Goal: Task Accomplishment & Management: Manage account settings

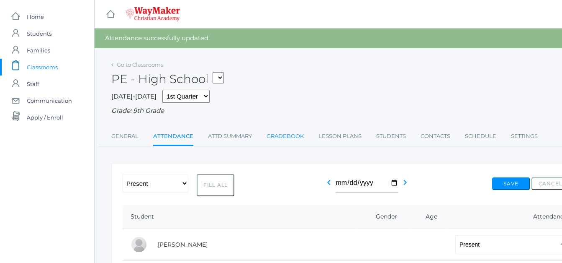
click at [296, 136] on link "Gradebook" at bounding box center [285, 136] width 37 height 17
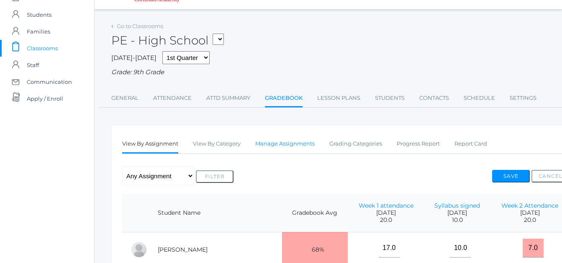
scroll to position [22, 0]
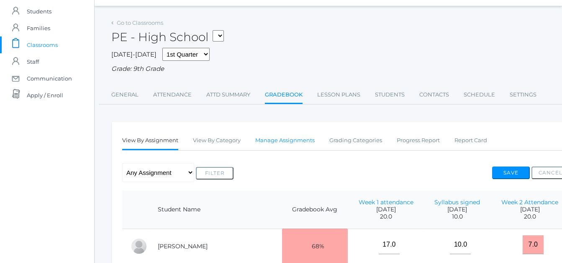
click at [300, 142] on link "Manage Assignments" at bounding box center [284, 140] width 59 height 17
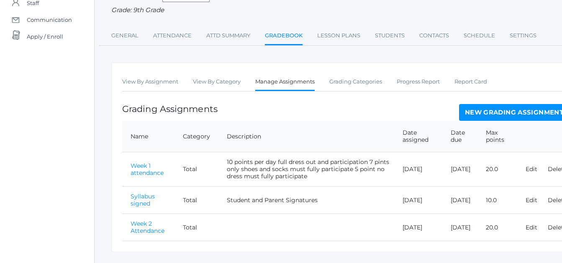
scroll to position [84, 0]
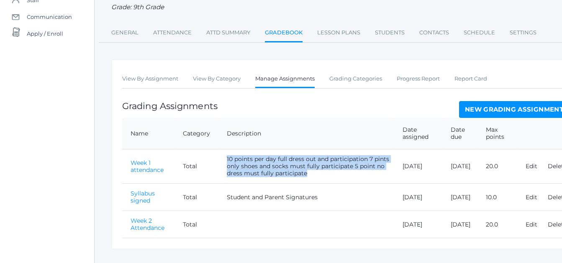
drag, startPoint x: 309, startPoint y: 174, endPoint x: 221, endPoint y: 160, distance: 89.4
click at [221, 160] on td "10 points per day full dress out and participation 7 pints only shoes and socks…" at bounding box center [307, 166] width 176 height 34
drag, startPoint x: 221, startPoint y: 160, endPoint x: 237, endPoint y: 158, distance: 16.5
copy td "10 points per day full dress out and participation 7 pints only shoes and socks…"
click at [529, 108] on link "New Grading Assignment" at bounding box center [514, 109] width 110 height 17
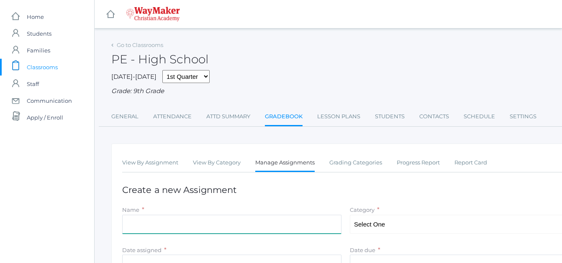
click at [173, 224] on input "Name" at bounding box center [231, 223] width 219 height 19
type input "Week 2 Attendance"
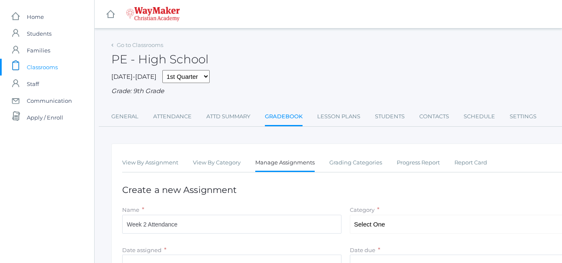
type input "2025-09-10"
type input "[DATE]"
type input "20"
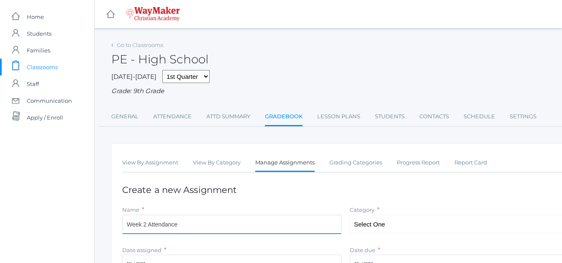
click at [144, 224] on input "Week 2 Attendance" at bounding box center [231, 223] width 219 height 19
type input "Week 3 Attendance"
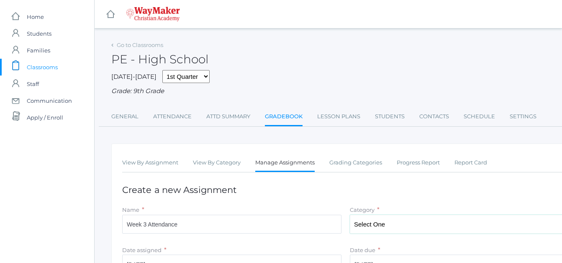
click at [379, 224] on select "Select One Total" at bounding box center [459, 223] width 219 height 19
select select "1095"
click at [350, 215] on select "Select One Total" at bounding box center [459, 223] width 219 height 19
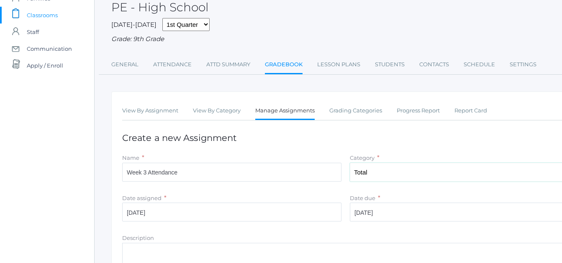
scroll to position [84, 0]
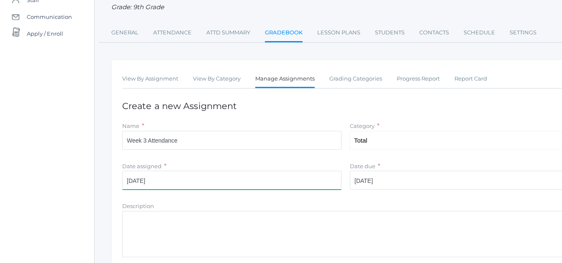
click at [147, 181] on input "2025-09-10" at bounding box center [231, 179] width 219 height 19
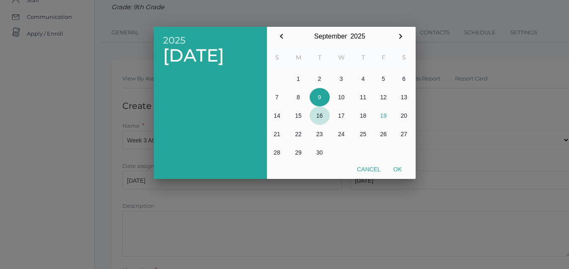
click at [320, 114] on button "16" at bounding box center [320, 115] width 20 height 18
click at [341, 113] on button "17" at bounding box center [341, 115] width 23 height 18
click at [399, 168] on button "Ok" at bounding box center [397, 169] width 21 height 15
type input "[DATE]"
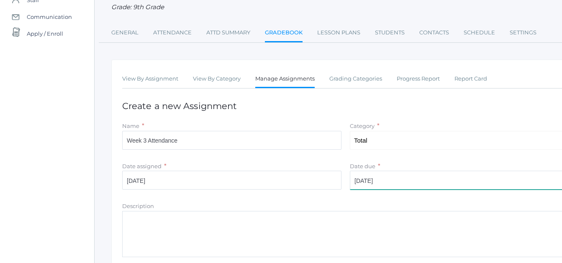
click at [373, 182] on input "[DATE]" at bounding box center [459, 179] width 219 height 19
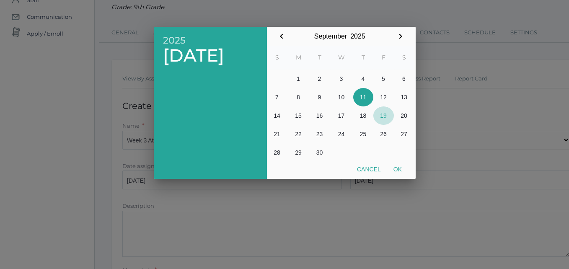
click at [384, 116] on button "19" at bounding box center [383, 115] width 21 height 18
click at [397, 168] on button "Ok" at bounding box center [397, 169] width 21 height 15
type input "[DATE]"
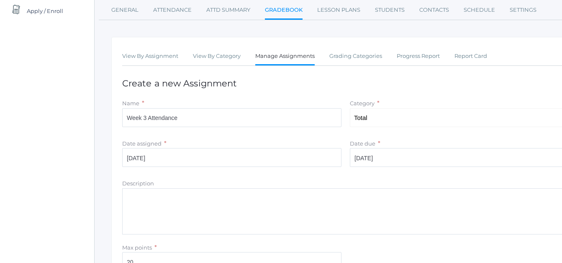
scroll to position [126, 0]
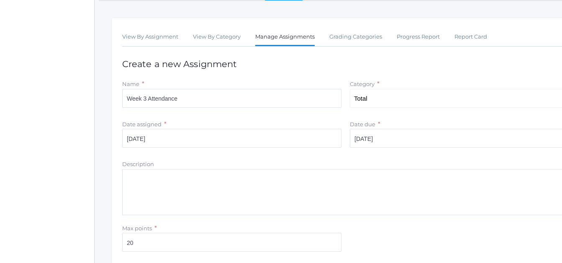
paste textarea "10 points per day full dress out and participation 7 pints only shoes and socks…"
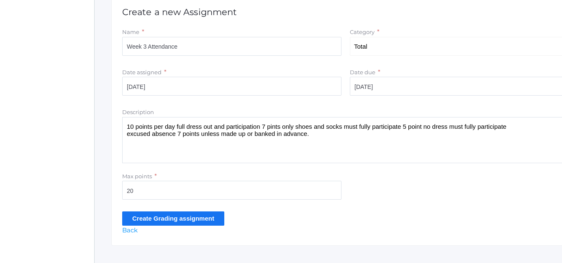
scroll to position [192, 0]
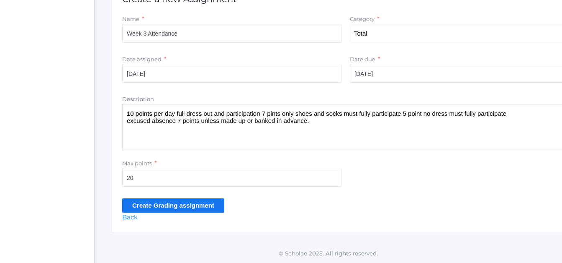
type textarea "10 points per day full dress out and participation 7 pints only shoes and socks…"
click at [174, 207] on input "Create Grading assignment" at bounding box center [173, 205] width 102 height 14
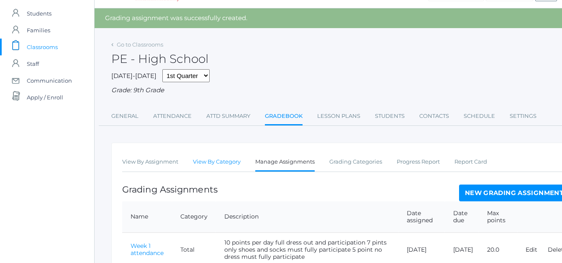
scroll to position [21, 0]
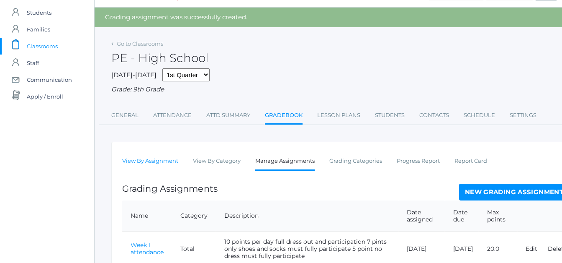
click at [163, 161] on link "View By Assignment" at bounding box center [150, 160] width 56 height 17
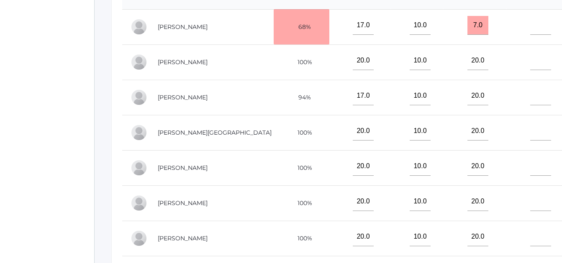
scroll to position [250, 0]
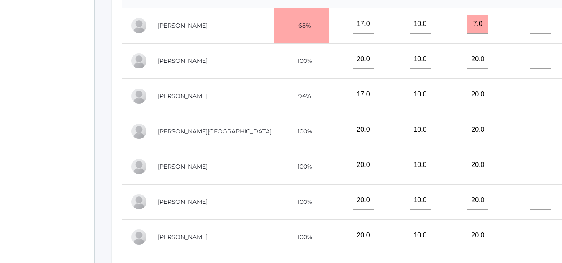
click at [534, 94] on input"] "text" at bounding box center [541, 94] width 21 height 19
click at [468, 89] on input"] "20.0" at bounding box center [478, 94] width 21 height 19
click at [535, 90] on input"] "text" at bounding box center [541, 94] width 21 height 19
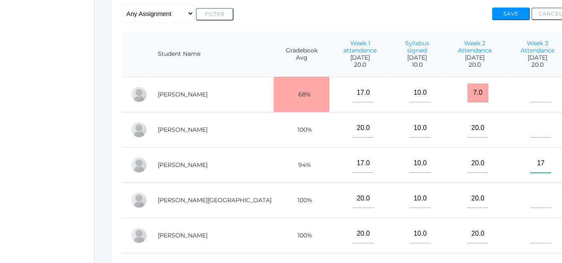
scroll to position [155, 0]
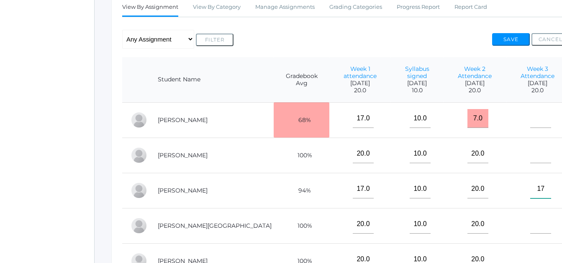
type input"] "17"
click at [537, 116] on input"] "text" at bounding box center [541, 118] width 21 height 19
type input"] "20"
click at [532, 151] on input"] "text" at bounding box center [541, 153] width 21 height 19
type input"] "20"
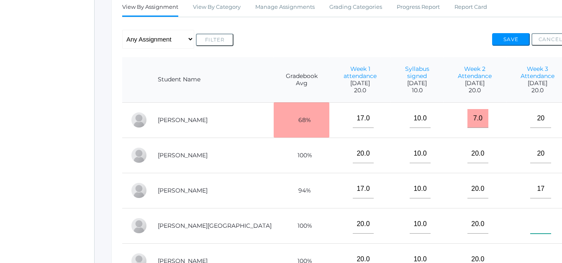
click at [531, 218] on input"] "text" at bounding box center [541, 223] width 21 height 19
type input"] "20"
click at [531, 257] on input"] "text" at bounding box center [541, 259] width 21 height 19
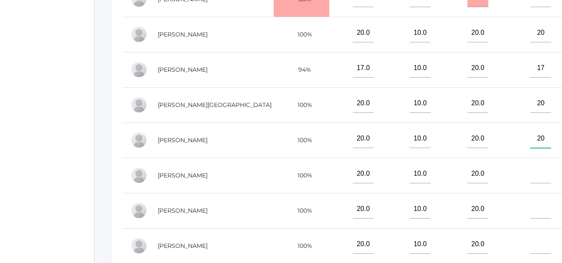
scroll to position [338, 0]
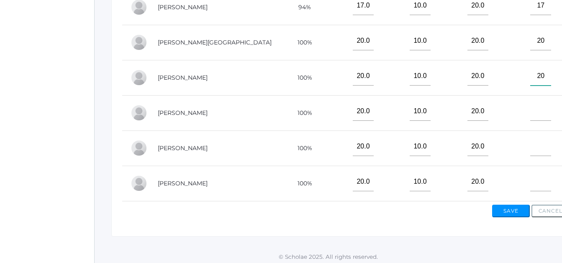
type input"] "20"
click at [537, 108] on input"] "text" at bounding box center [541, 111] width 21 height 19
type input"] "20"
click at [537, 147] on input"] "text" at bounding box center [541, 146] width 21 height 19
type input"] "20"
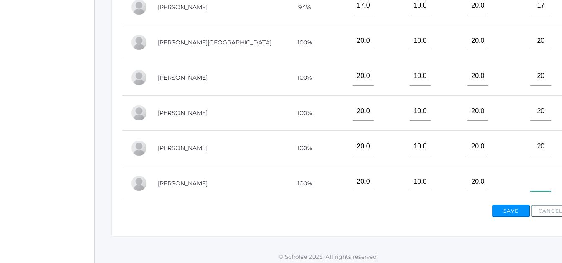
click at [531, 181] on input"] "text" at bounding box center [541, 181] width 21 height 19
type input"] "20"
click at [515, 212] on button "Save" at bounding box center [512, 210] width 38 height 13
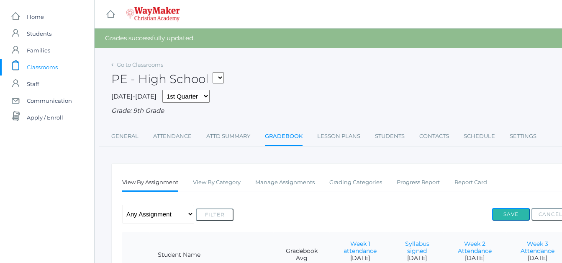
click at [506, 211] on button "Save" at bounding box center [512, 214] width 38 height 13
click at [143, 63] on link "Go to Classrooms" at bounding box center [140, 64] width 46 height 7
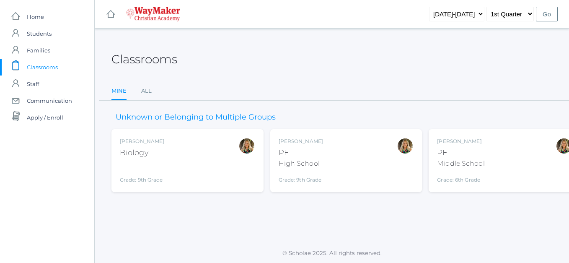
click at [158, 151] on div "Biology" at bounding box center [142, 152] width 44 height 11
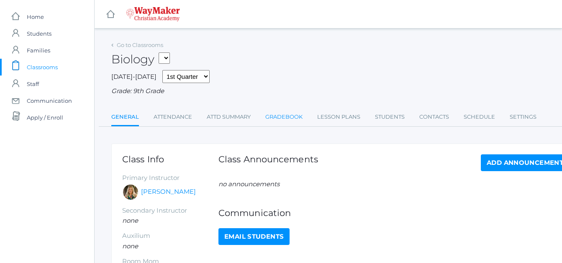
click at [295, 118] on link "Gradebook" at bounding box center [284, 116] width 37 height 17
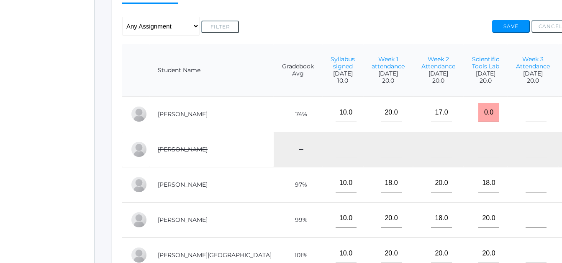
scroll to position [168, 0]
click at [526, 114] on input"] "text" at bounding box center [536, 113] width 21 height 19
click at [526, 227] on input"] "text" at bounding box center [536, 218] width 21 height 19
type input"] "18"
click at [526, 191] on input"] "text" at bounding box center [536, 183] width 21 height 19
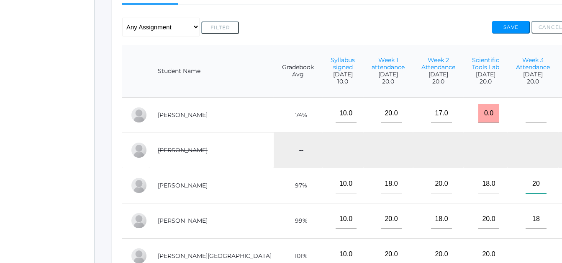
type input"] "20"
click at [526, 117] on input"] "text" at bounding box center [536, 113] width 21 height 19
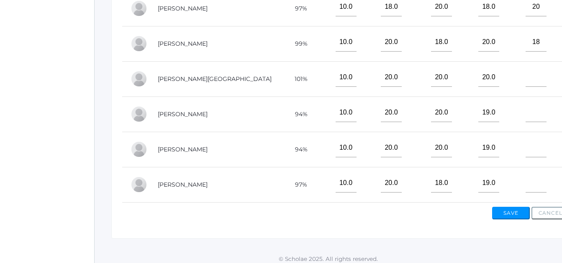
scroll to position [340, 0]
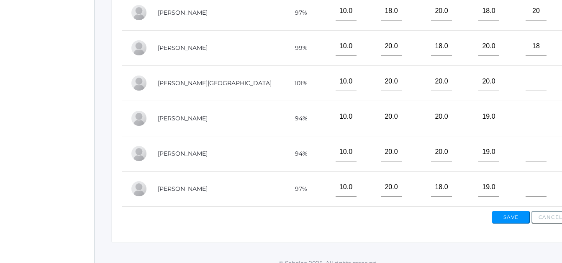
type input"] "20"
drag, startPoint x: 489, startPoint y: 90, endPoint x: 494, endPoint y: 90, distance: 5.5
click at [526, 90] on input"] "text" at bounding box center [536, 81] width 21 height 19
type input"] "20"
click at [526, 124] on input"] "text" at bounding box center [536, 116] width 21 height 19
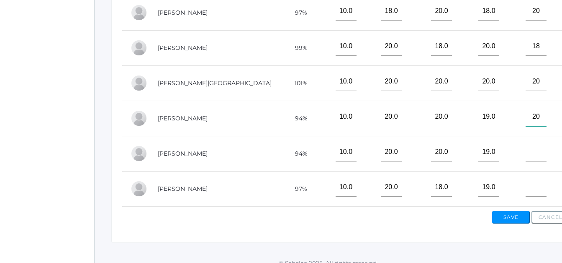
type input"] "20"
click at [526, 156] on input"] "text" at bounding box center [536, 151] width 21 height 19
type input"] "20"
click at [526, 192] on input"] "text" at bounding box center [536, 187] width 21 height 19
type input"] "20"
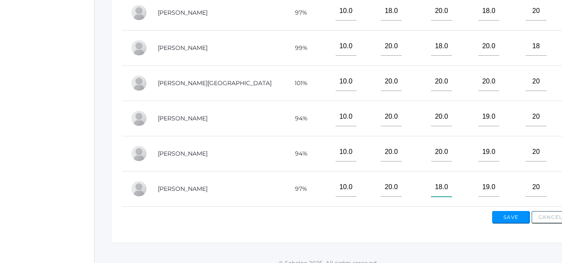
click at [431, 188] on input"] "18.0" at bounding box center [441, 187] width 21 height 19
type input"] "20.0"
click at [431, 46] on input"] "18.0" at bounding box center [441, 46] width 21 height 19
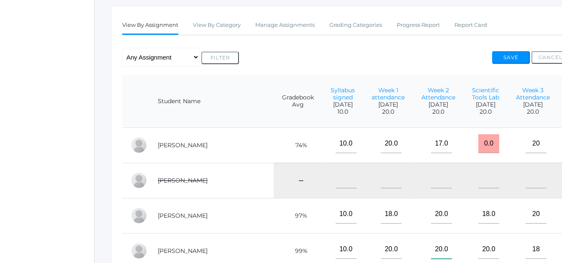
scroll to position [127, 0]
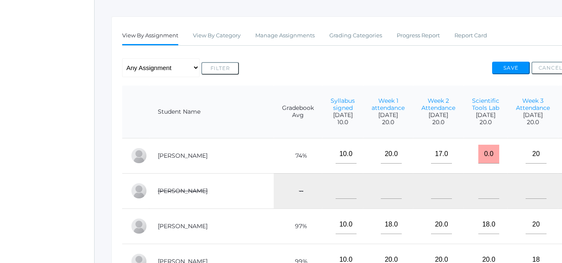
type input"] "20.0"
click at [505, 67] on button "Save" at bounding box center [512, 68] width 38 height 13
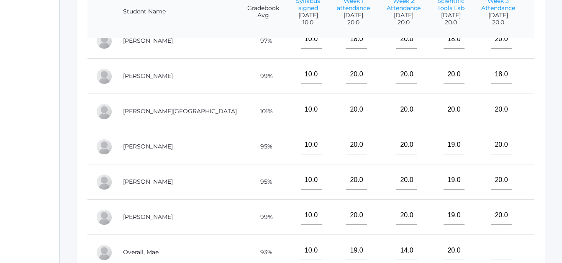
scroll to position [90, 0]
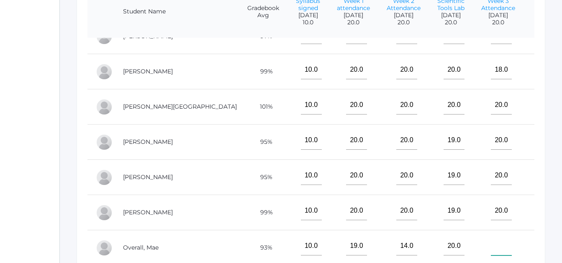
click at [491, 249] on input"] "text" at bounding box center [501, 245] width 21 height 19
type input"] "18"
click at [397, 248] on input"] "14.0" at bounding box center [407, 245] width 21 height 19
type input"] "20.0"
drag, startPoint x: 297, startPoint y: 246, endPoint x: 302, endPoint y: 254, distance: 9.6
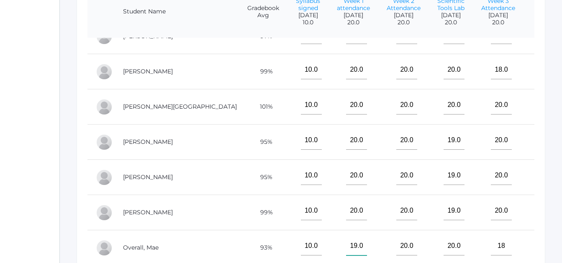
click at [346, 247] on input"] "19.0" at bounding box center [356, 245] width 21 height 19
click at [491, 249] on input"] "18" at bounding box center [501, 245] width 21 height 19
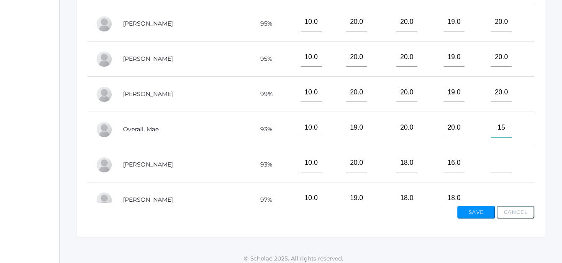
scroll to position [366, 35]
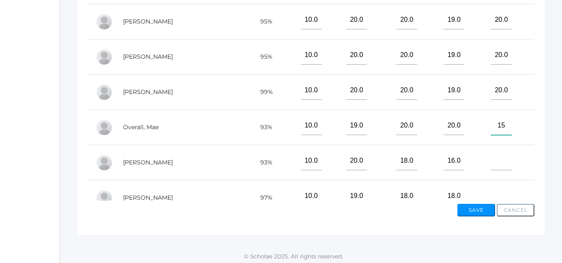
type input"] "15"
click at [491, 165] on input"] "text" at bounding box center [501, 160] width 21 height 19
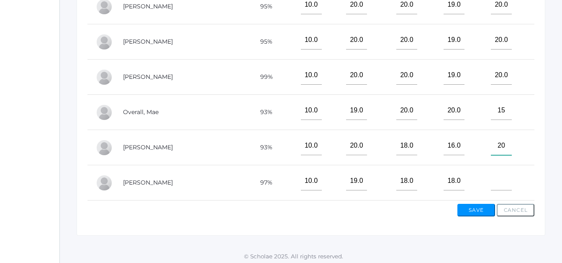
scroll to position [111, 0]
type input"] "20"
click at [491, 177] on input"] "text" at bounding box center [501, 180] width 21 height 19
type input"] "18"
click at [397, 173] on input"] "18.0" at bounding box center [407, 180] width 21 height 19
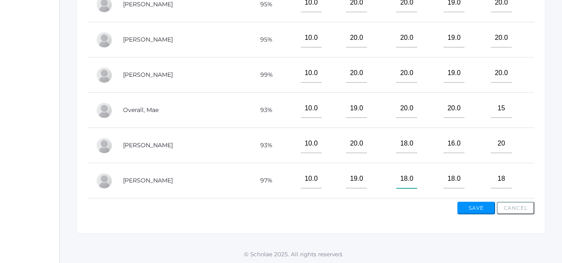
scroll to position [371, 35]
type input"] "20.0"
click at [397, 135] on input"] "18.0" at bounding box center [407, 142] width 21 height 19
type input"] "20.0"
click at [467, 205] on button "Save" at bounding box center [477, 207] width 38 height 13
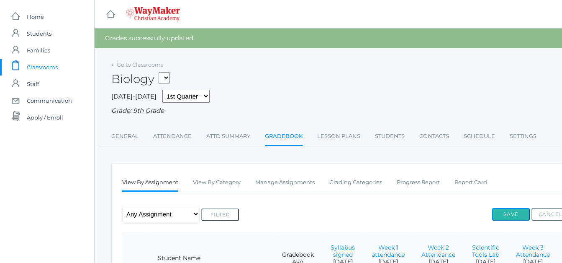
click at [511, 214] on button "Save" at bounding box center [512, 214] width 38 height 13
click at [167, 138] on link "Attendance" at bounding box center [172, 136] width 39 height 17
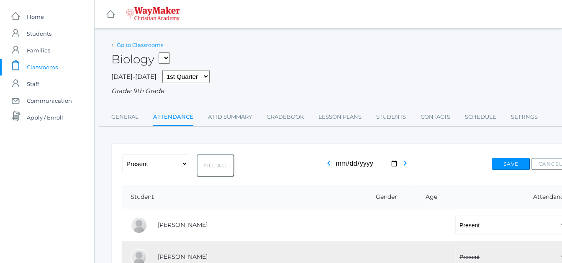
click at [142, 45] on link "Go to Classrooms" at bounding box center [140, 44] width 46 height 7
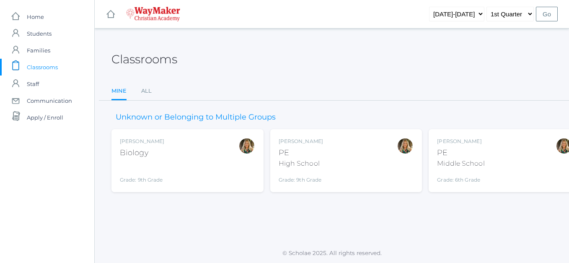
click at [328, 165] on div "[PERSON_NAME] PE High School Grade: 9th Grade HSPE" at bounding box center [346, 160] width 135 height 46
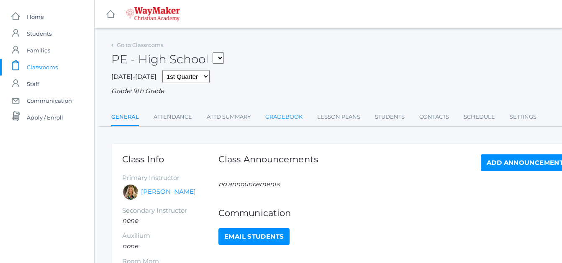
click at [291, 114] on link "Gradebook" at bounding box center [284, 116] width 37 height 17
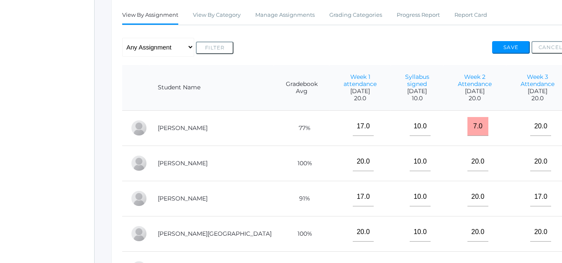
scroll to position [148, 0]
click at [291, 13] on link "Manage Assignments" at bounding box center [284, 14] width 59 height 17
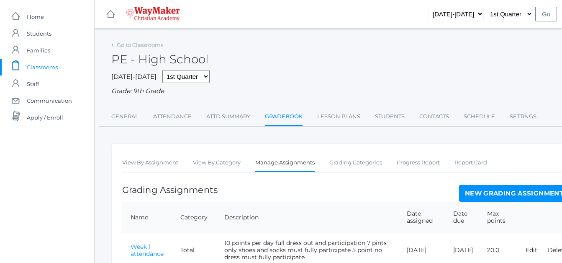
click at [517, 192] on link "New Grading Assignment" at bounding box center [514, 193] width 110 height 17
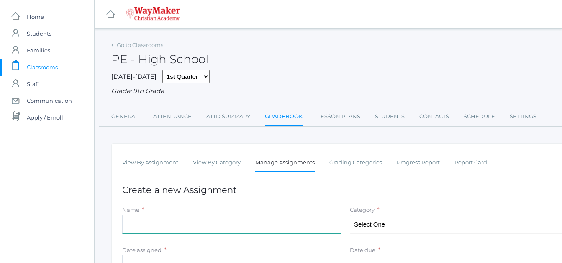
click at [180, 217] on input "Name" at bounding box center [231, 223] width 219 height 19
type input "Week 3 Attendance"
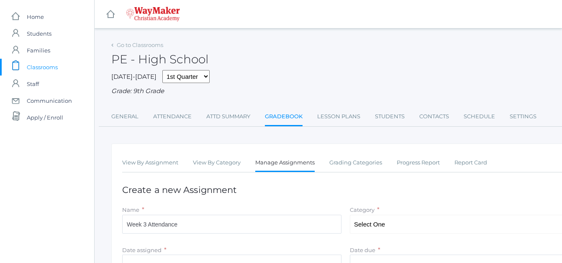
type input "[DATE]"
type input "20"
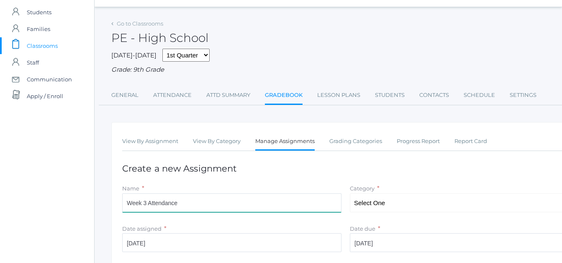
scroll to position [42, 0]
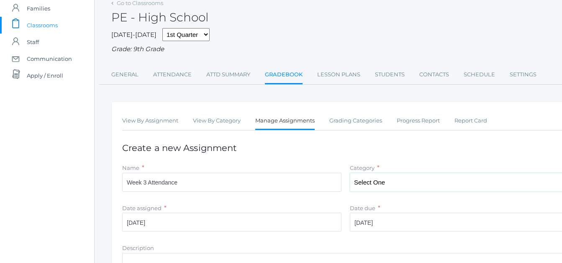
click at [386, 182] on select "Select One Total" at bounding box center [459, 182] width 219 height 19
select select "1095"
click at [350, 173] on select "Select One Total" at bounding box center [459, 182] width 219 height 19
click at [158, 224] on input "[DATE]" at bounding box center [231, 221] width 219 height 19
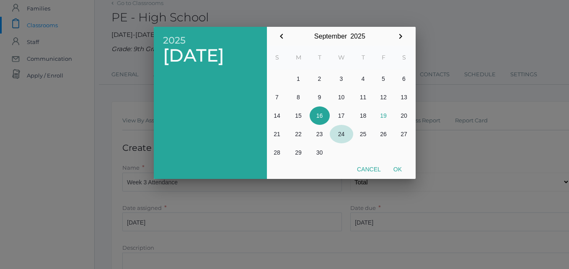
click at [339, 135] on button "24" at bounding box center [341, 134] width 23 height 18
click at [395, 170] on button "Ok" at bounding box center [397, 169] width 21 height 15
type input "2025-09-24"
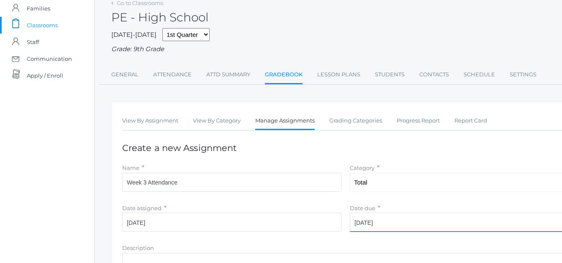
click at [380, 221] on input "[DATE]" at bounding box center [459, 221] width 219 height 19
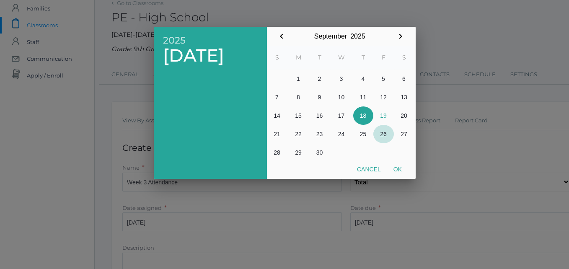
click at [384, 136] on button "26" at bounding box center [383, 134] width 21 height 18
click at [399, 166] on button "Ok" at bounding box center [397, 169] width 21 height 15
type input "[DATE]"
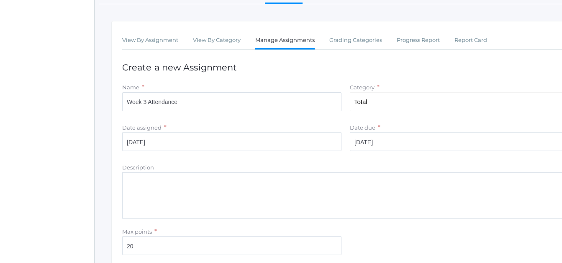
scroll to position [126, 0]
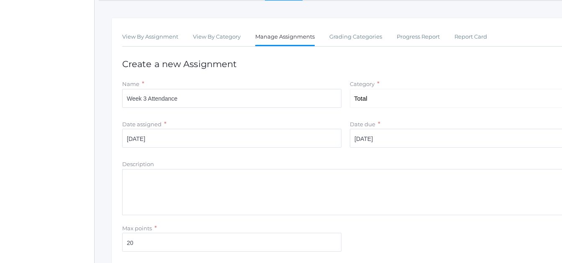
paste textarea "10 points per day full dress out and participation 7 pints only shoes and socks…"
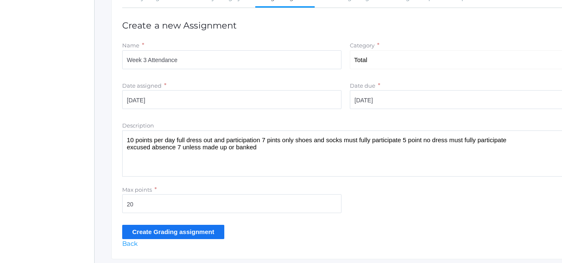
scroll to position [186, 0]
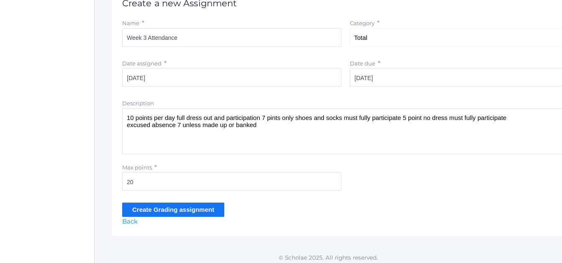
type textarea "10 points per day full dress out and participation 7 pints only shoes and socks…"
click at [190, 213] on input "Create Grading assignment" at bounding box center [173, 209] width 102 height 14
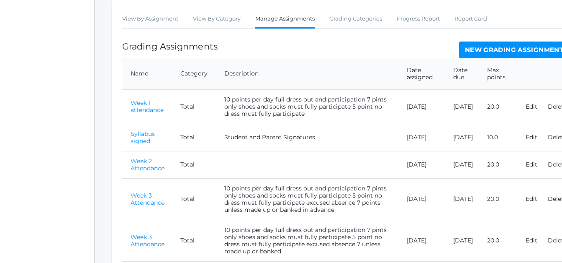
scroll to position [168, 0]
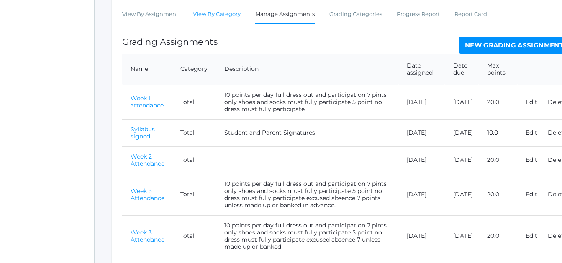
click at [215, 16] on link "View By Category" at bounding box center [217, 14] width 48 height 17
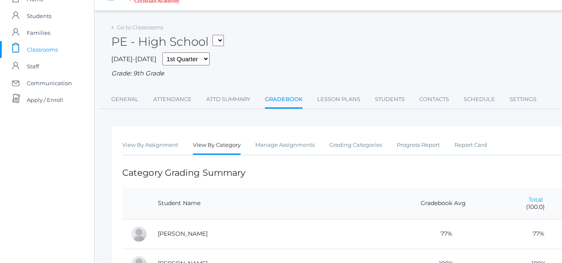
scroll to position [10, 0]
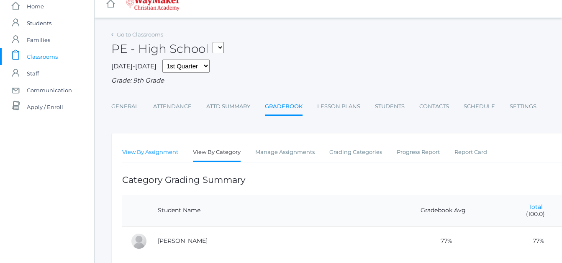
click at [139, 152] on link "View By Assignment" at bounding box center [150, 152] width 56 height 17
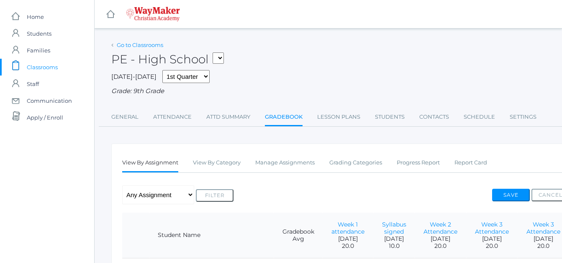
click at [142, 44] on link "Go to Classrooms" at bounding box center [140, 44] width 46 height 7
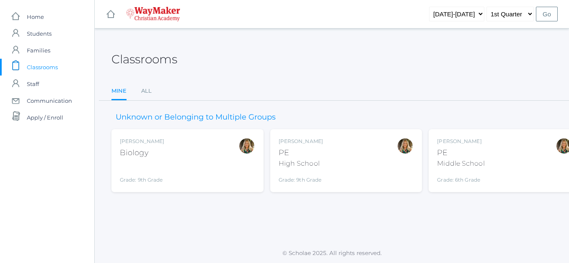
click at [127, 147] on div "Biology" at bounding box center [142, 152] width 44 height 11
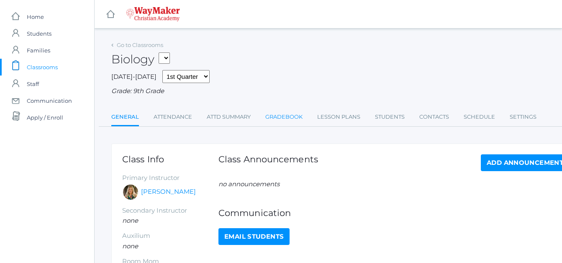
click at [284, 119] on link "Gradebook" at bounding box center [284, 116] width 37 height 17
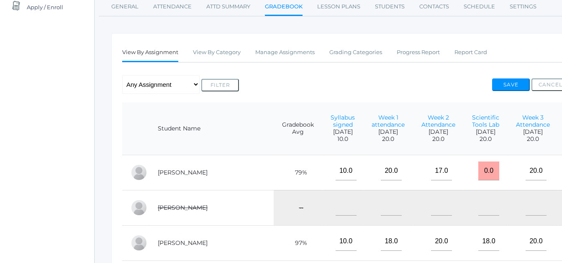
scroll to position [108, 0]
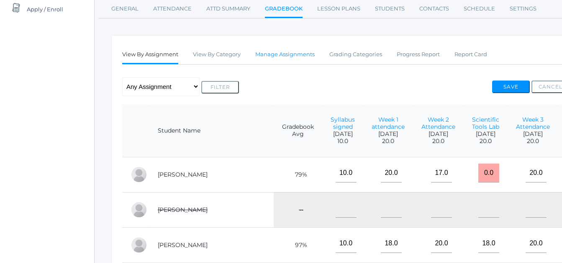
click at [291, 54] on link "Manage Assignments" at bounding box center [284, 54] width 59 height 17
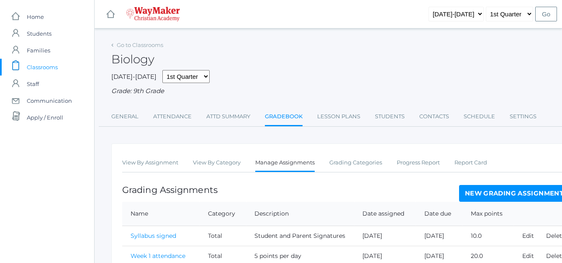
click at [523, 191] on link "New Grading Assignment" at bounding box center [514, 193] width 110 height 17
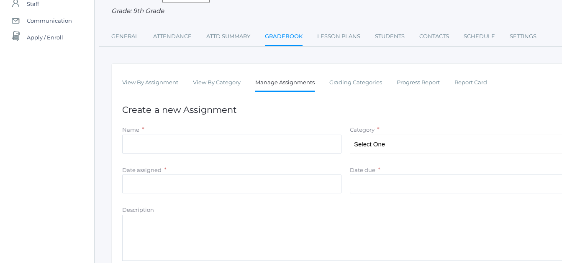
scroll to position [127, 0]
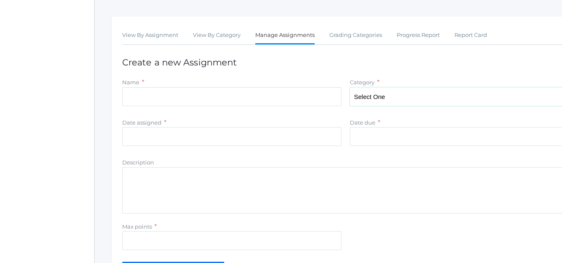
click at [377, 93] on select "Select One Total" at bounding box center [459, 96] width 219 height 19
select select "1094"
click at [350, 88] on select "Select One Total" at bounding box center [459, 96] width 219 height 19
click at [171, 101] on input "Name" at bounding box center [231, 96] width 219 height 19
type input "Notebook 1-19"
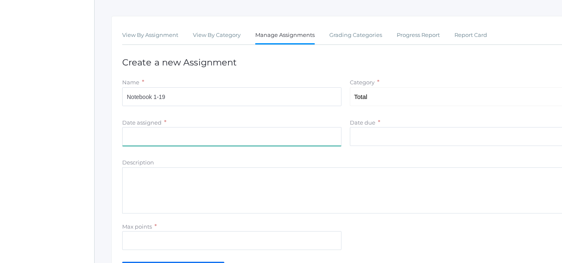
click at [160, 137] on input "Date assigned" at bounding box center [231, 136] width 219 height 19
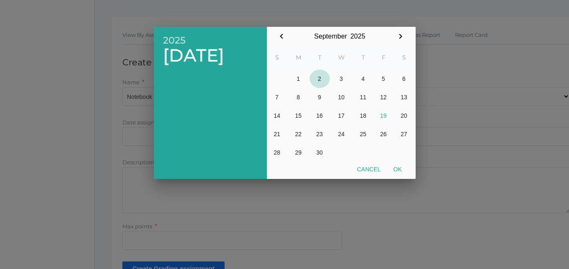
click at [320, 80] on button "2" at bounding box center [320, 79] width 20 height 18
click at [397, 170] on button "Ok" at bounding box center [397, 169] width 21 height 15
type input "[DATE]"
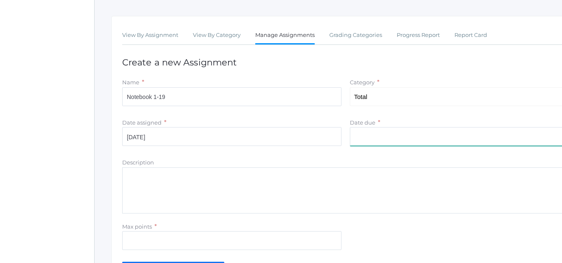
click at [375, 140] on input "Date due" at bounding box center [459, 136] width 219 height 19
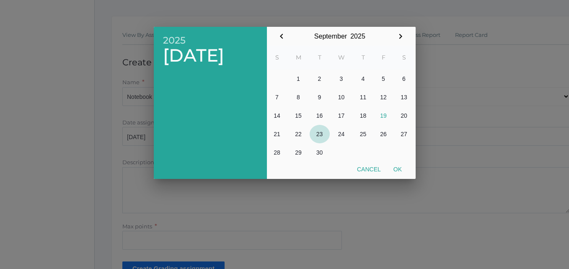
click at [320, 134] on button "23" at bounding box center [320, 134] width 20 height 18
click at [397, 168] on button "Ok" at bounding box center [397, 169] width 21 height 15
type input "[DATE]"
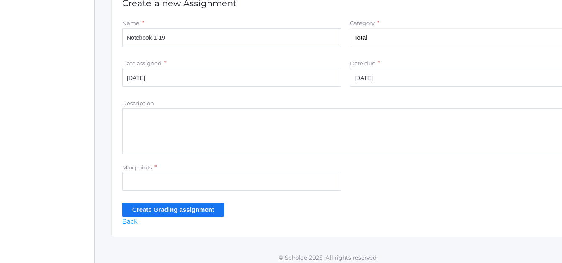
scroll to position [192, 0]
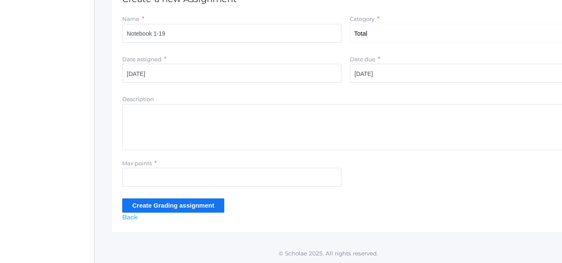
click at [160, 111] on textarea "Description" at bounding box center [345, 127] width 447 height 46
type textarea "10 points per day full dress out and participation 7 pints only shoes and socks…"
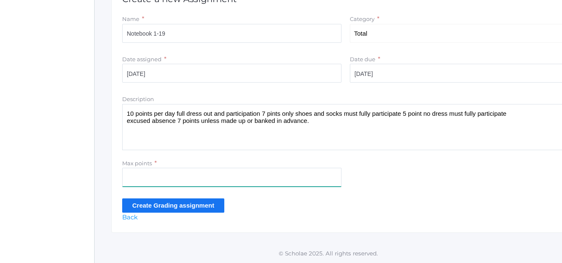
type input "20"
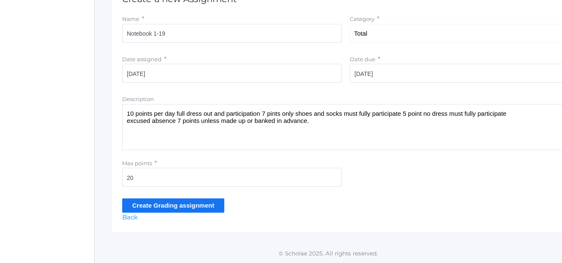
click at [193, 205] on input "Create Grading assignment" at bounding box center [173, 205] width 102 height 14
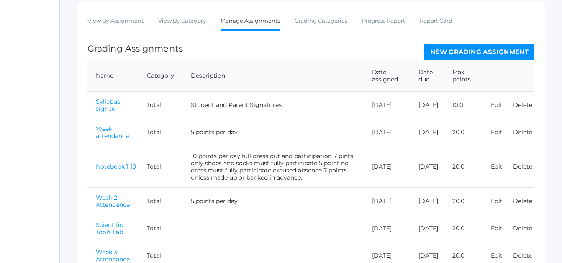
scroll to position [153, 35]
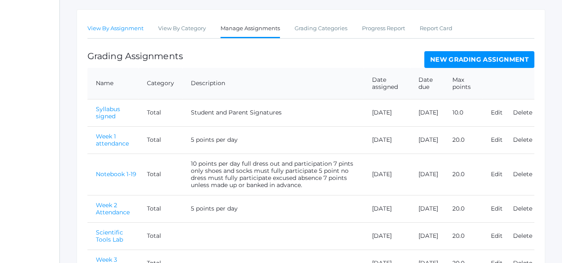
click at [116, 28] on link "View By Assignment" at bounding box center [116, 28] width 56 height 17
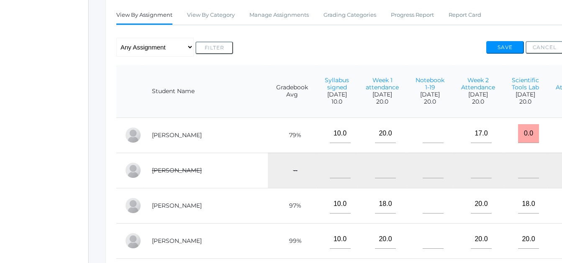
scroll to position [147, 35]
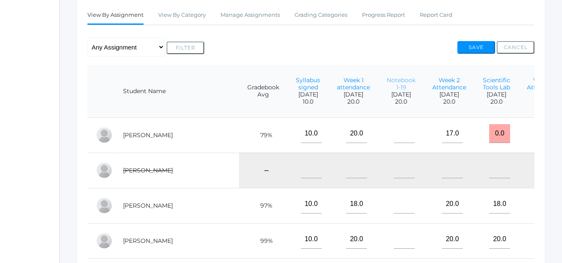
click at [387, 80] on link "Notebook 1-19" at bounding box center [401, 83] width 29 height 15
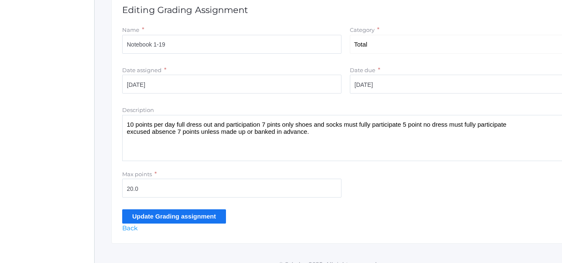
scroll to position [181, 0]
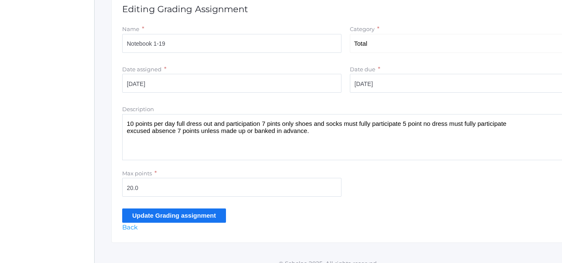
click at [315, 133] on textarea "10 points per day full dress out and participation 7 pints only shoes and socks…" at bounding box center [345, 137] width 447 height 46
drag, startPoint x: 316, startPoint y: 129, endPoint x: 79, endPoint y: 107, distance: 238.1
click at [79, 107] on div "icons/ui/navigation/home Created with Sketch. Home icons/user/plain Created wit…" at bounding box center [281, 45] width 562 height 453
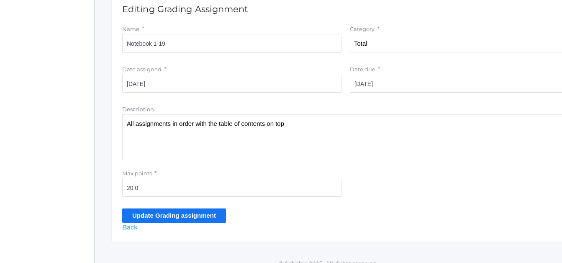
type textarea "All assignments in order with the table of contents on top"
click at [316, 64] on form "Name * Notebook 1-19 Category * Select One Total Date assigned * Cancel Ok [DAT…" at bounding box center [345, 123] width 447 height 198
click at [176, 217] on input "Update Grading assignment" at bounding box center [174, 215] width 104 height 14
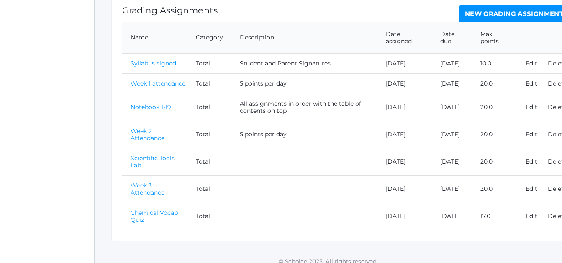
scroll to position [223, 0]
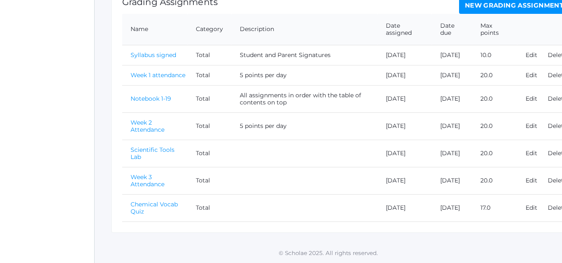
click at [297, 129] on td "5 points per day" at bounding box center [305, 125] width 146 height 27
click at [143, 127] on link "Week 2 Attendance" at bounding box center [148, 126] width 34 height 15
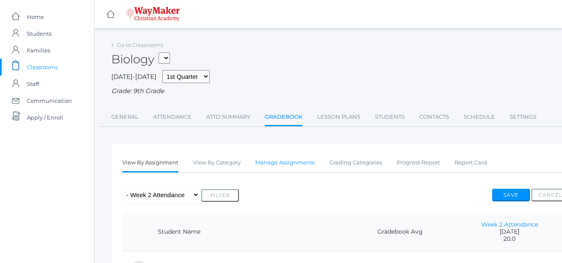
click at [302, 161] on link "Manage Assignments" at bounding box center [284, 162] width 59 height 17
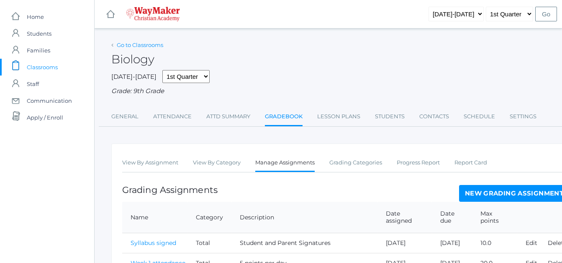
click at [127, 44] on link "Go to Classrooms" at bounding box center [140, 44] width 46 height 7
